Goal: Navigation & Orientation: Understand site structure

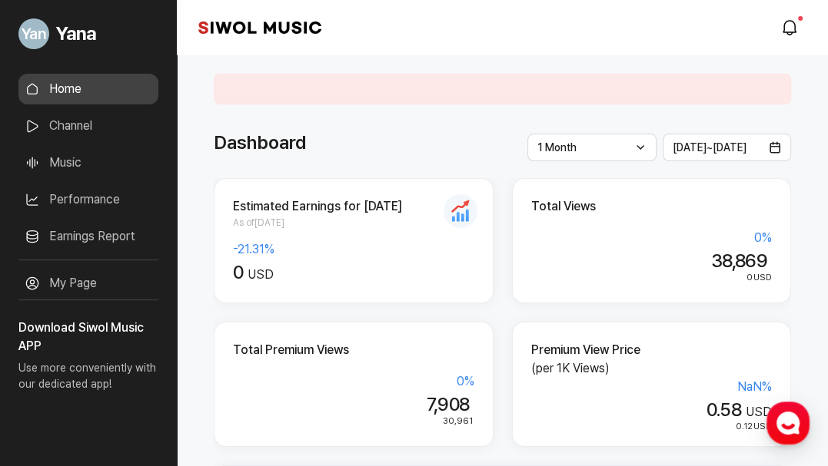
click at [93, 198] on link "Performance" at bounding box center [88, 199] width 140 height 31
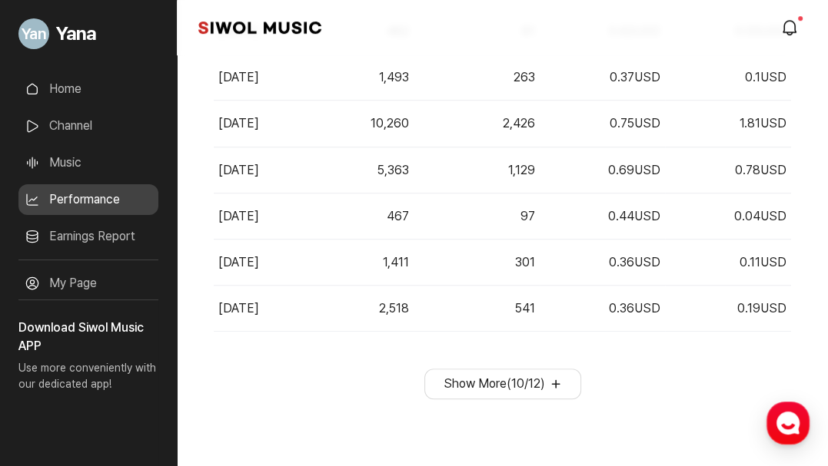
scroll to position [689, 0]
click at [77, 86] on link "Home" at bounding box center [88, 89] width 140 height 31
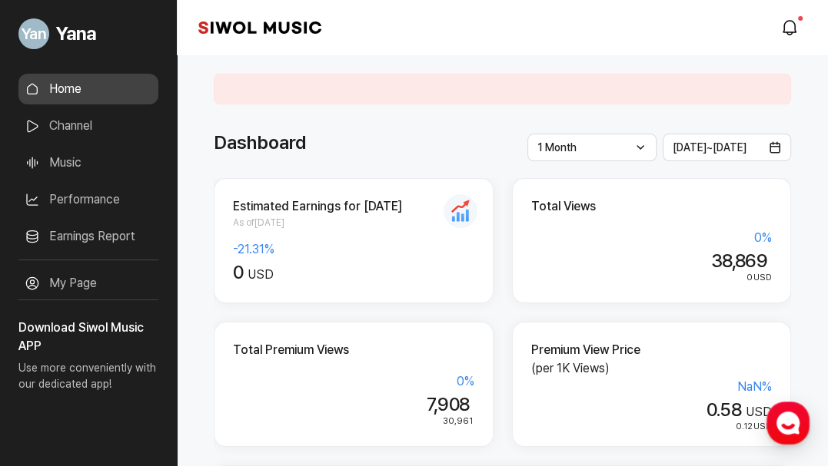
click at [80, 114] on link "Channel" at bounding box center [88, 126] width 140 height 31
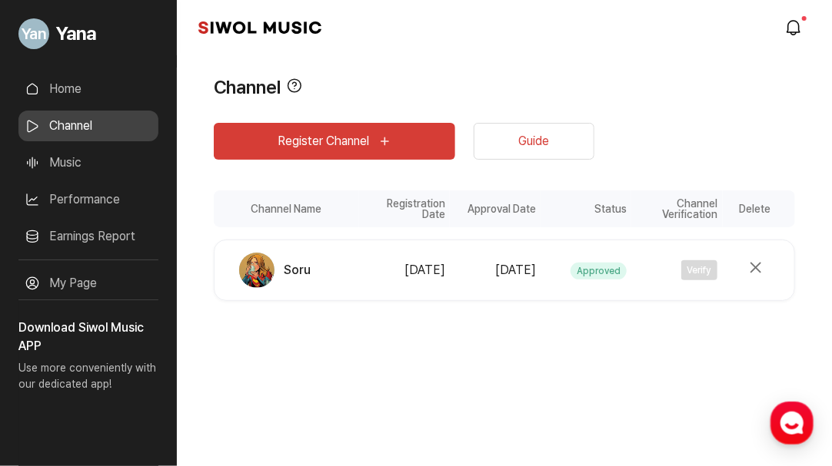
click at [77, 158] on link "Music" at bounding box center [88, 163] width 140 height 31
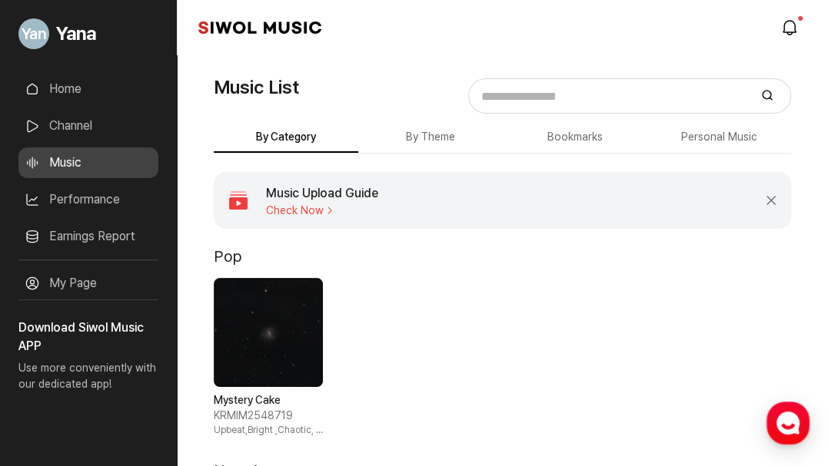
click at [443, 145] on button "By Theme" at bounding box center [430, 138] width 144 height 30
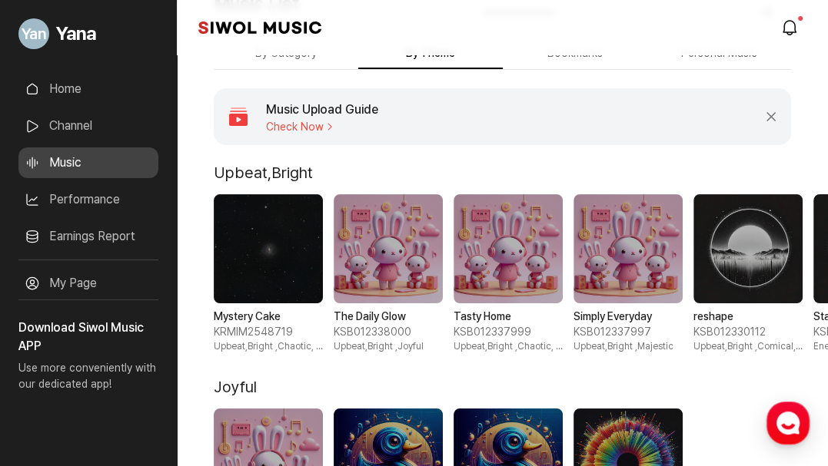
scroll to position [77, 0]
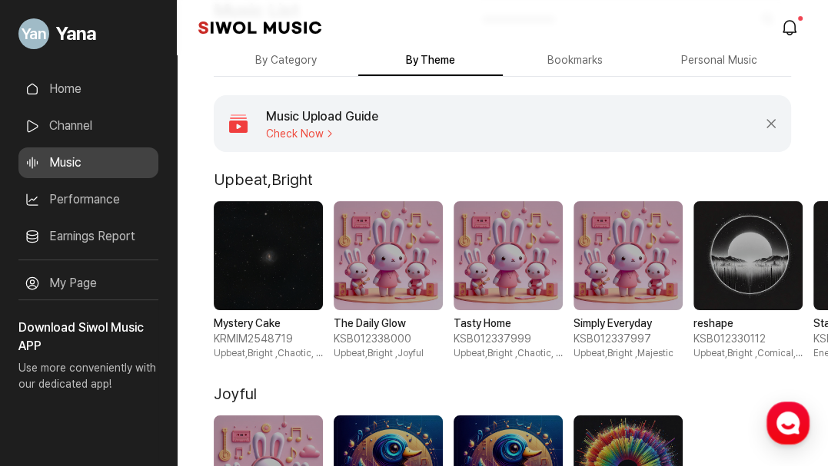
click at [99, 123] on link "Channel" at bounding box center [88, 126] width 140 height 31
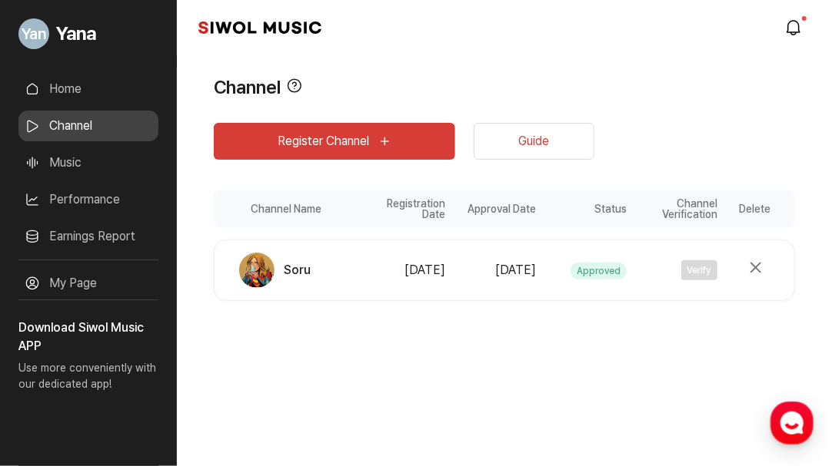
click at [95, 99] on link "Home" at bounding box center [88, 89] width 140 height 31
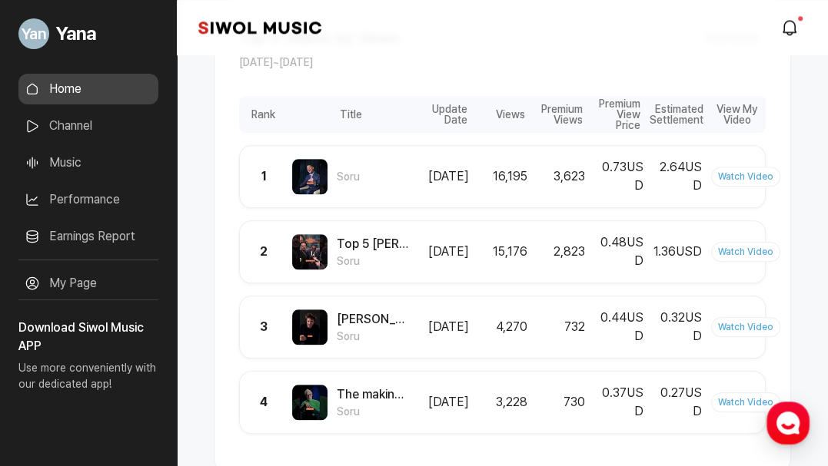
scroll to position [1076, 0]
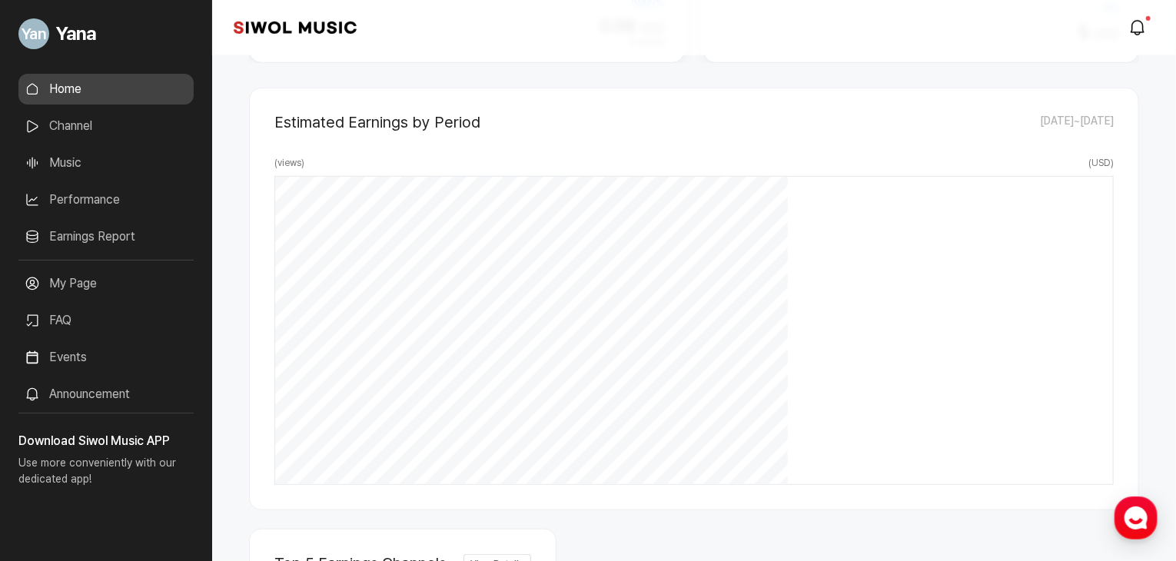
scroll to position [390, 0]
